Goal: Find specific page/section: Find specific page/section

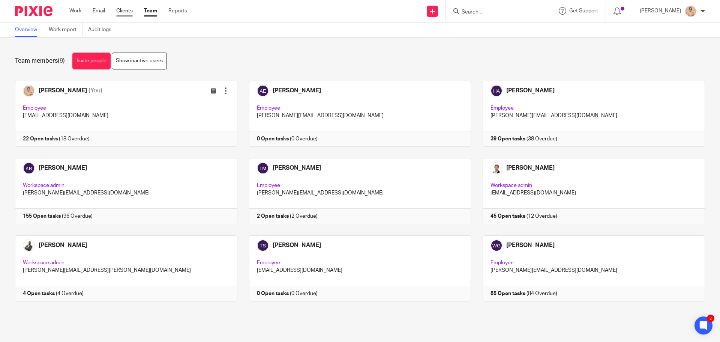
click at [132, 11] on link "Clients" at bounding box center [124, 11] width 17 height 8
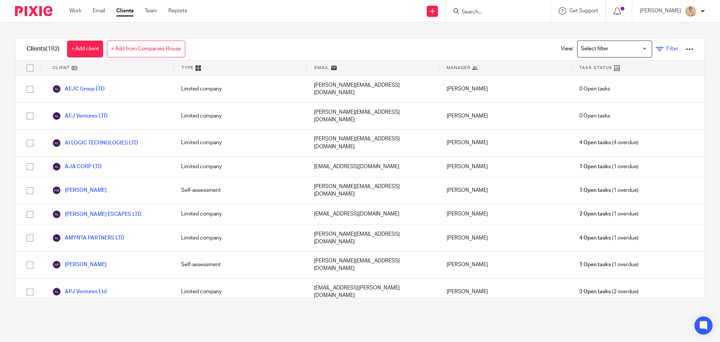
click at [656, 48] on icon at bounding box center [660, 49] width 8 height 8
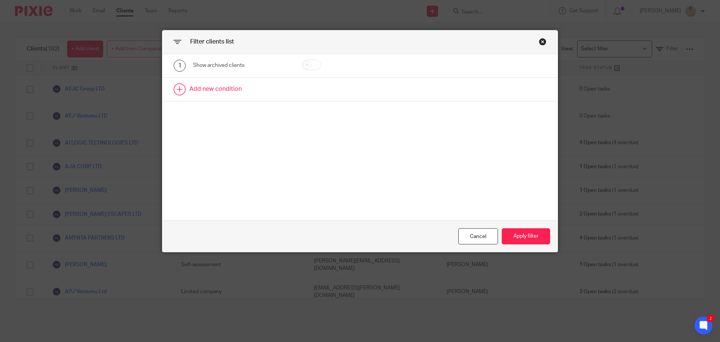
click at [247, 88] on link at bounding box center [359, 89] width 395 height 23
click at [263, 100] on div "Field" at bounding box center [241, 91] width 97 height 17
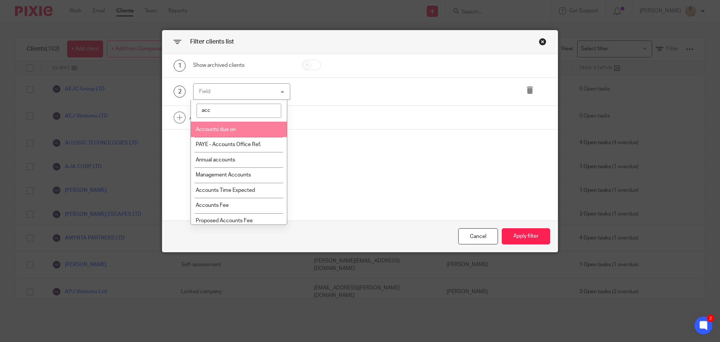
type input "acc"
click at [250, 131] on li "Accounts due on" at bounding box center [239, 129] width 96 height 15
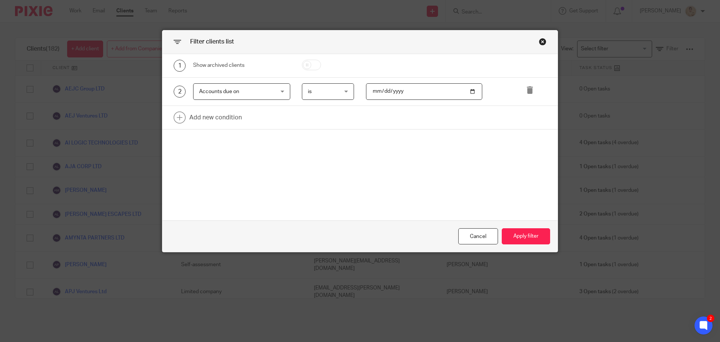
click at [326, 92] on span "is" at bounding box center [326, 92] width 37 height 16
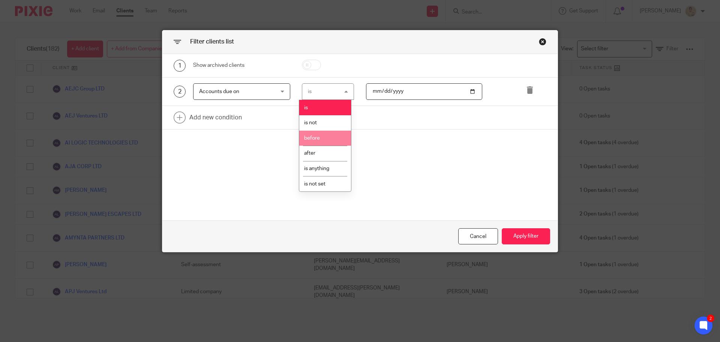
click at [326, 140] on li "before" at bounding box center [325, 138] width 52 height 15
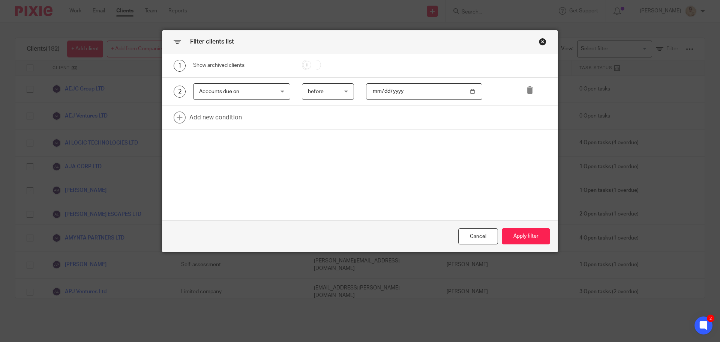
click at [469, 94] on input "date" at bounding box center [424, 91] width 117 height 17
type input "2025-12-23"
click at [523, 236] on button "Apply filter" at bounding box center [526, 236] width 48 height 16
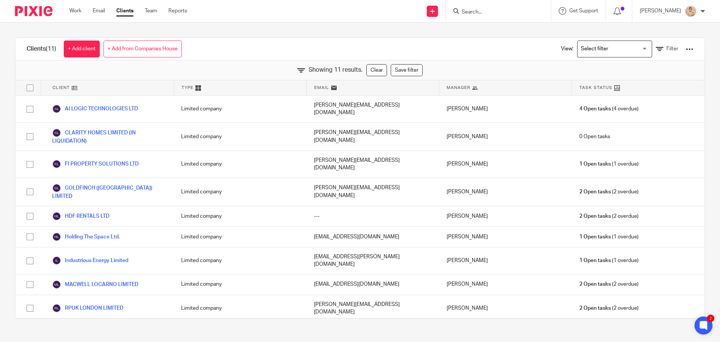
click at [686, 50] on div at bounding box center [690, 49] width 8 height 8
click at [631, 87] on link "Export clients to CSV file" at bounding box center [629, 88] width 104 height 11
click at [656, 51] on icon at bounding box center [660, 49] width 8 height 8
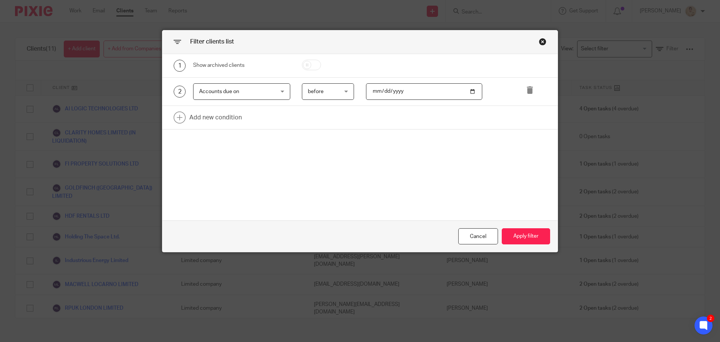
click at [280, 85] on div "Accounts due on Accounts due on" at bounding box center [241, 91] width 97 height 17
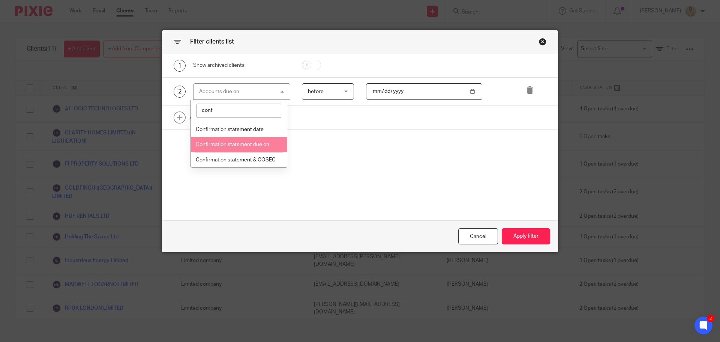
type input "conf"
click at [241, 144] on span "Confirmation statement due on" at bounding box center [233, 144] width 74 height 5
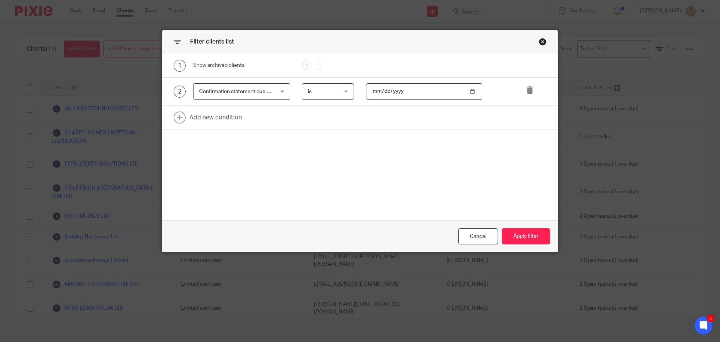
click at [338, 89] on span "is" at bounding box center [326, 92] width 37 height 16
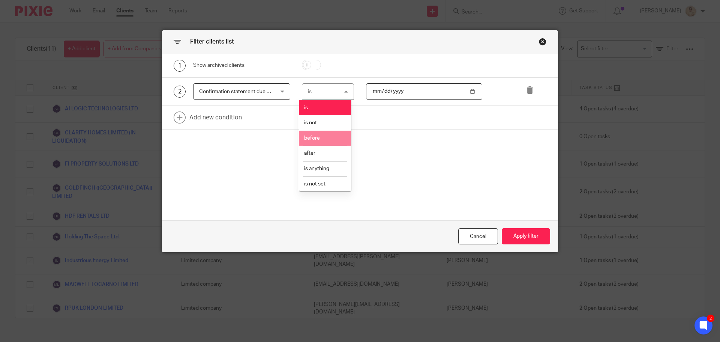
click at [333, 136] on li "before" at bounding box center [325, 138] width 52 height 15
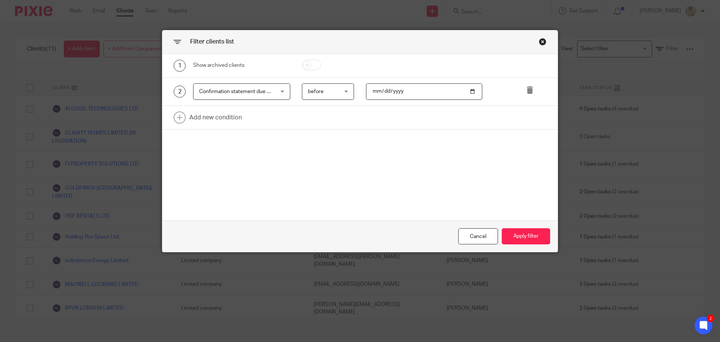
click at [471, 93] on input "date" at bounding box center [424, 91] width 117 height 17
type input "2025-10-23"
click at [522, 241] on button "Apply filter" at bounding box center [526, 236] width 48 height 16
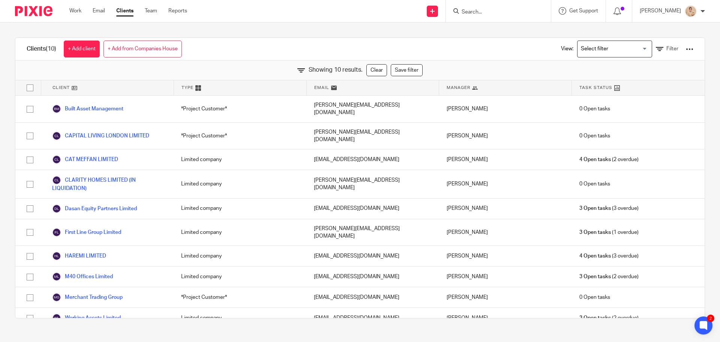
click at [686, 50] on div at bounding box center [690, 49] width 8 height 8
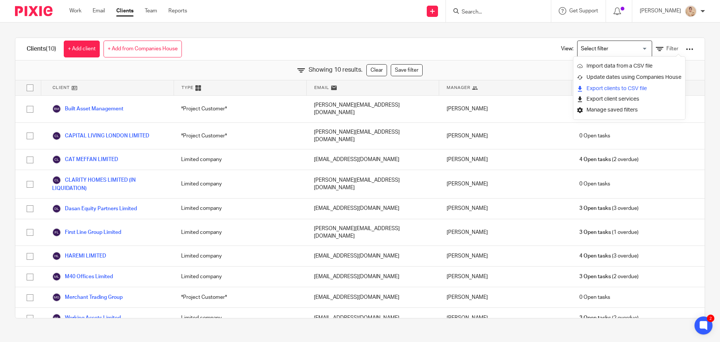
click at [628, 86] on link "Export clients to CSV file" at bounding box center [629, 88] width 104 height 11
